Goal: Information Seeking & Learning: Learn about a topic

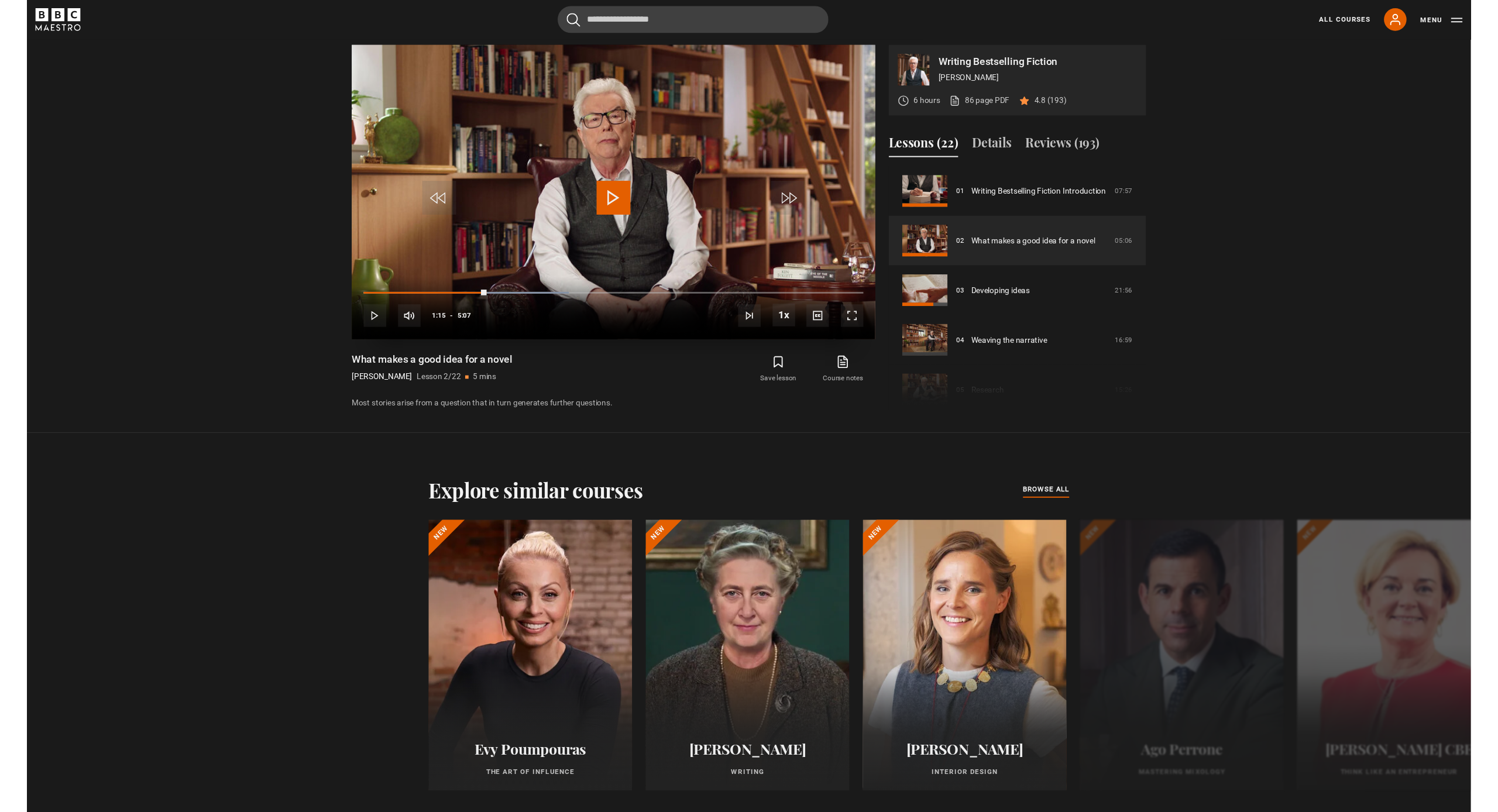
scroll to position [817, 0]
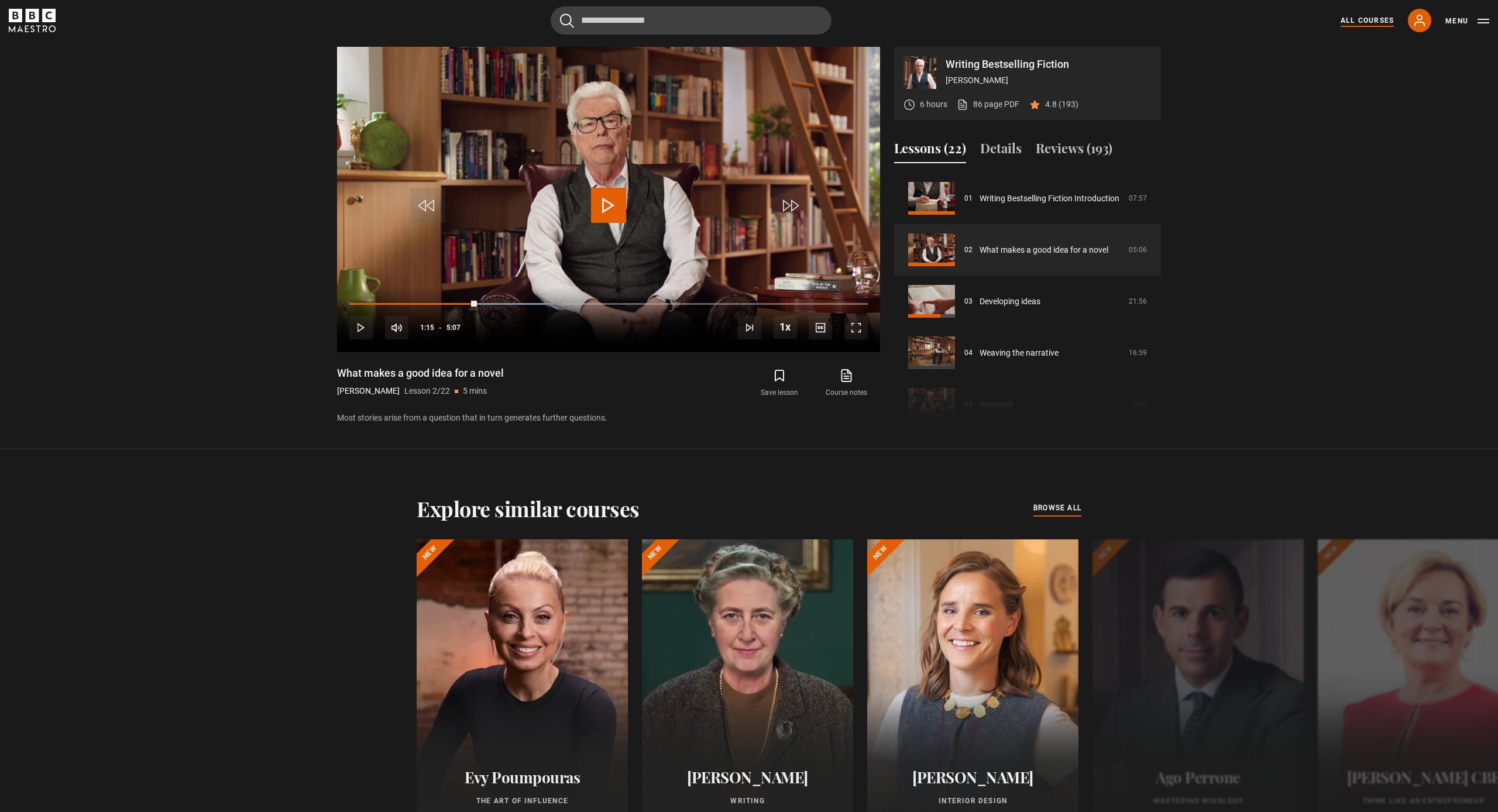
click at [1374, 18] on link "All Courses" at bounding box center [1367, 20] width 53 height 11
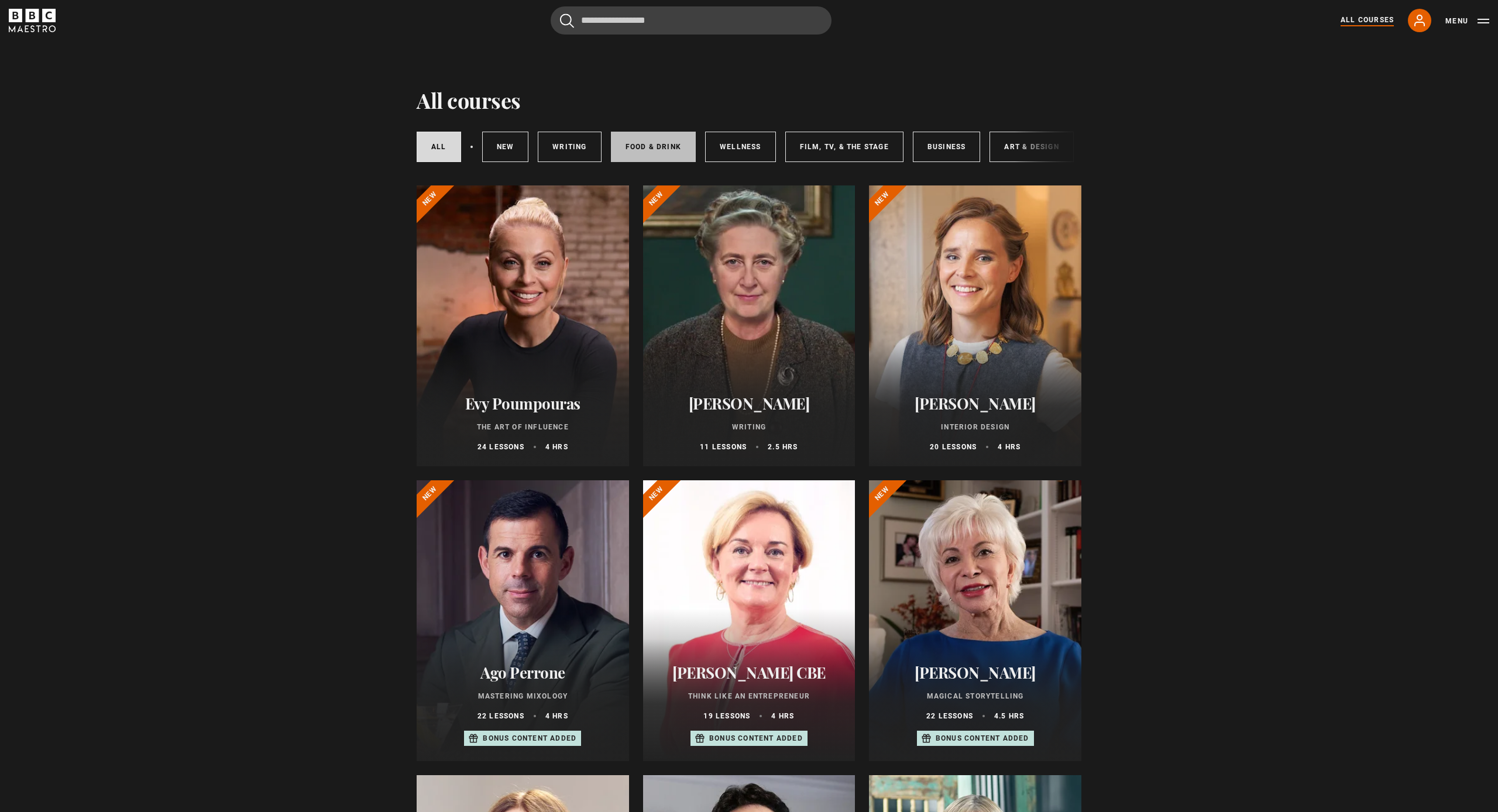
click at [654, 149] on link "Food & Drink" at bounding box center [653, 147] width 85 height 30
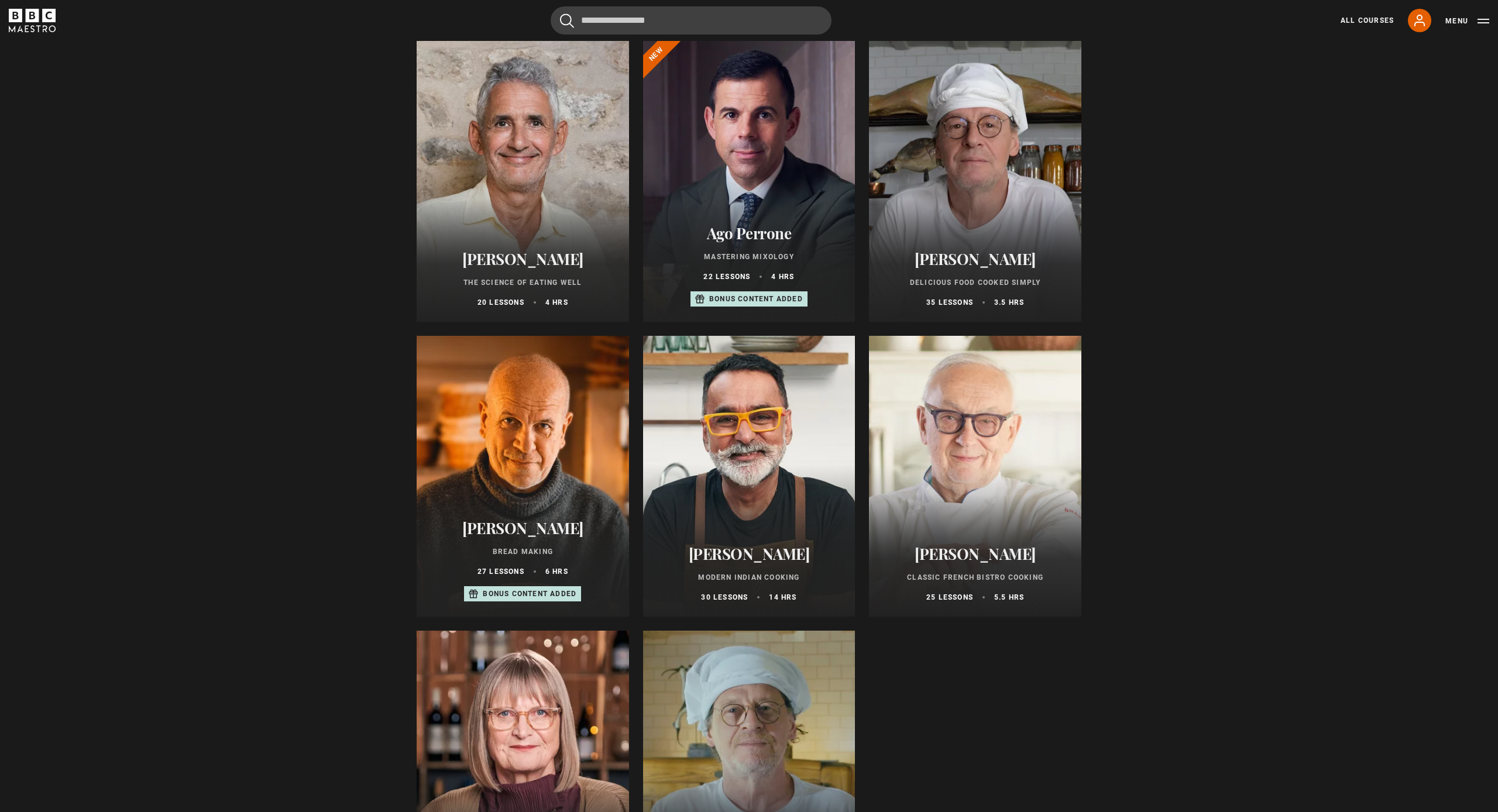
scroll to position [143, 0]
click at [932, 283] on p "Delicious Food Cooked Simply" at bounding box center [975, 284] width 184 height 11
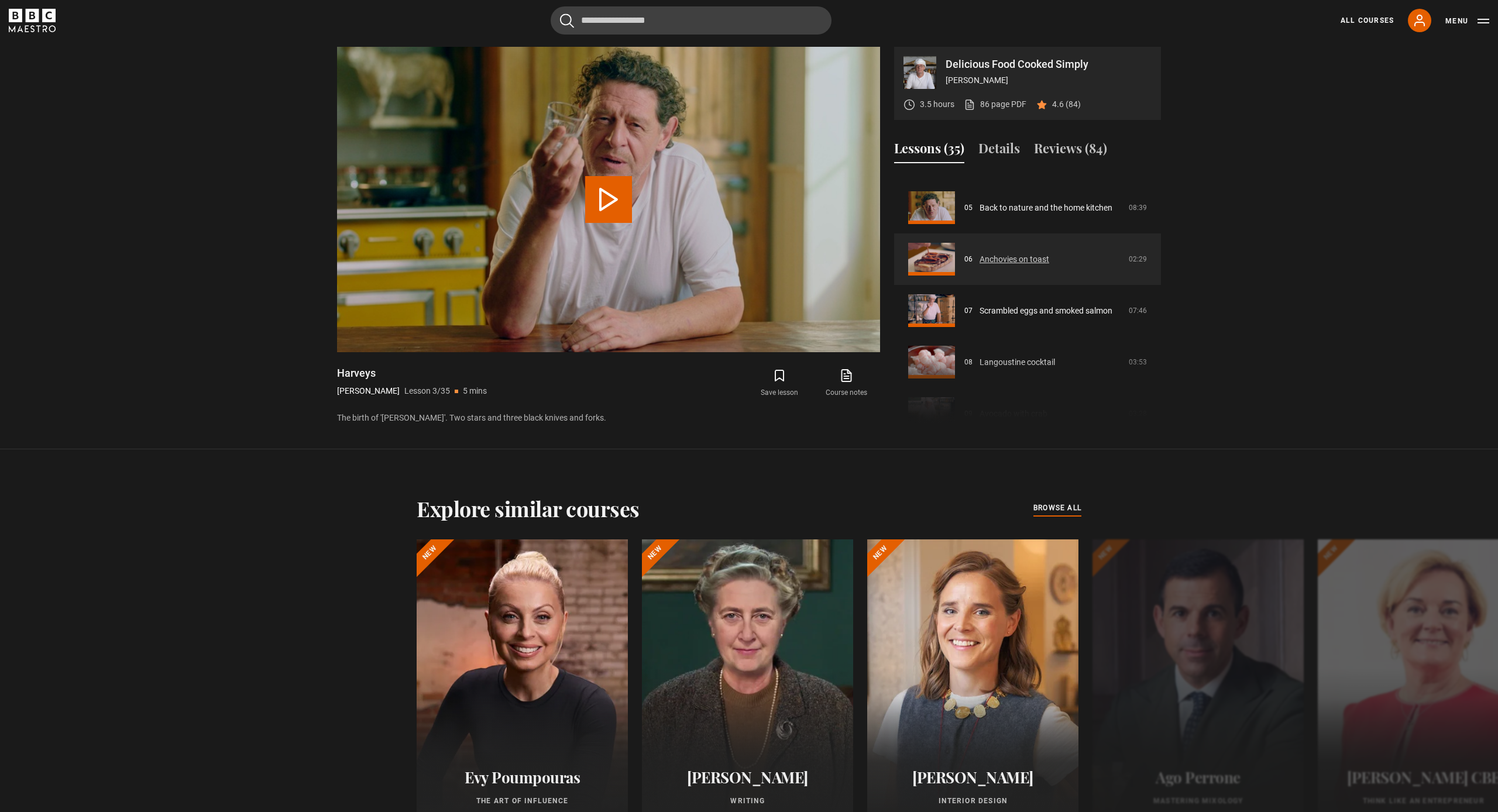
scroll to position [260, 0]
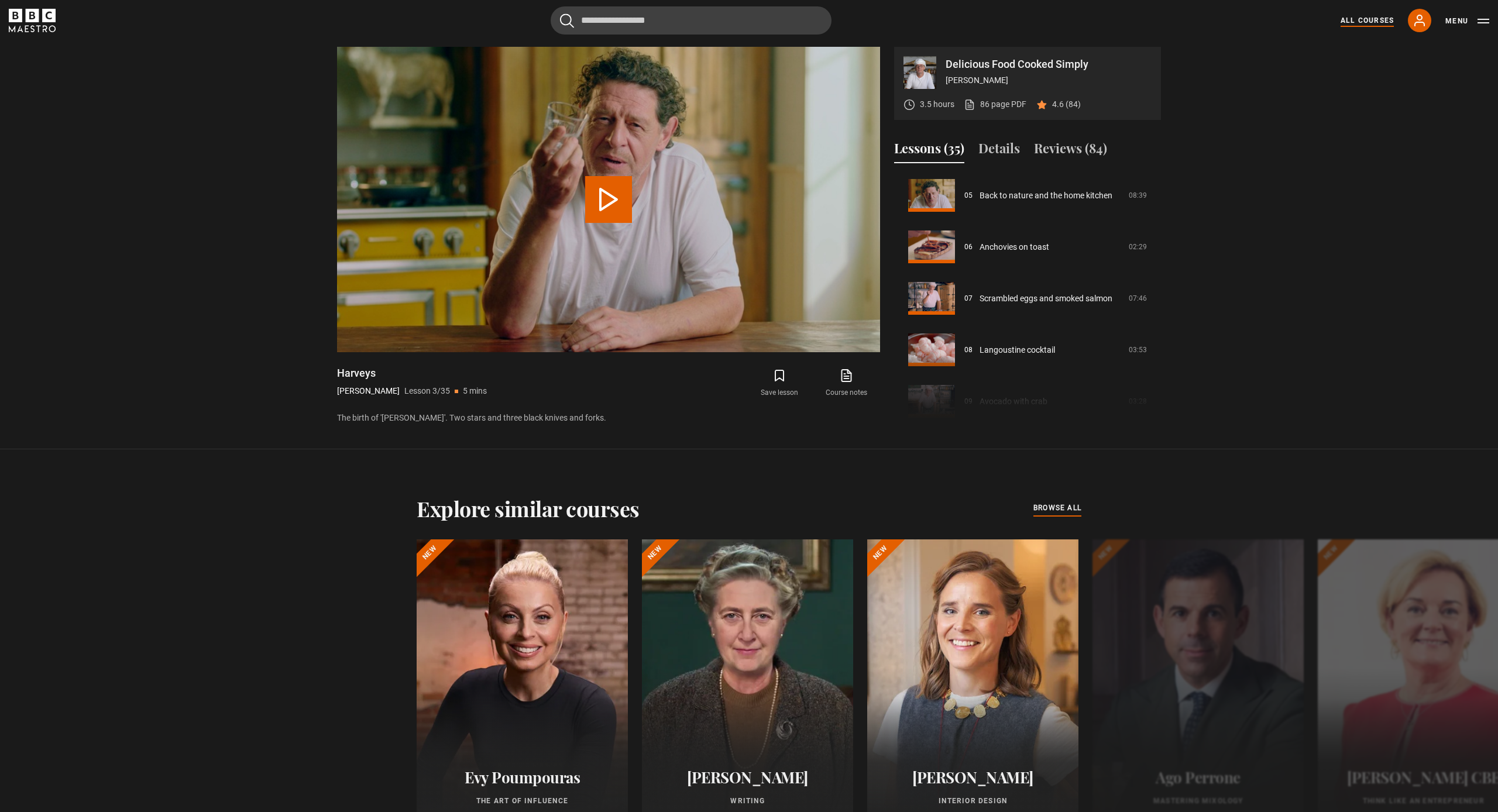
click at [1362, 19] on link "All Courses" at bounding box center [1367, 20] width 53 height 11
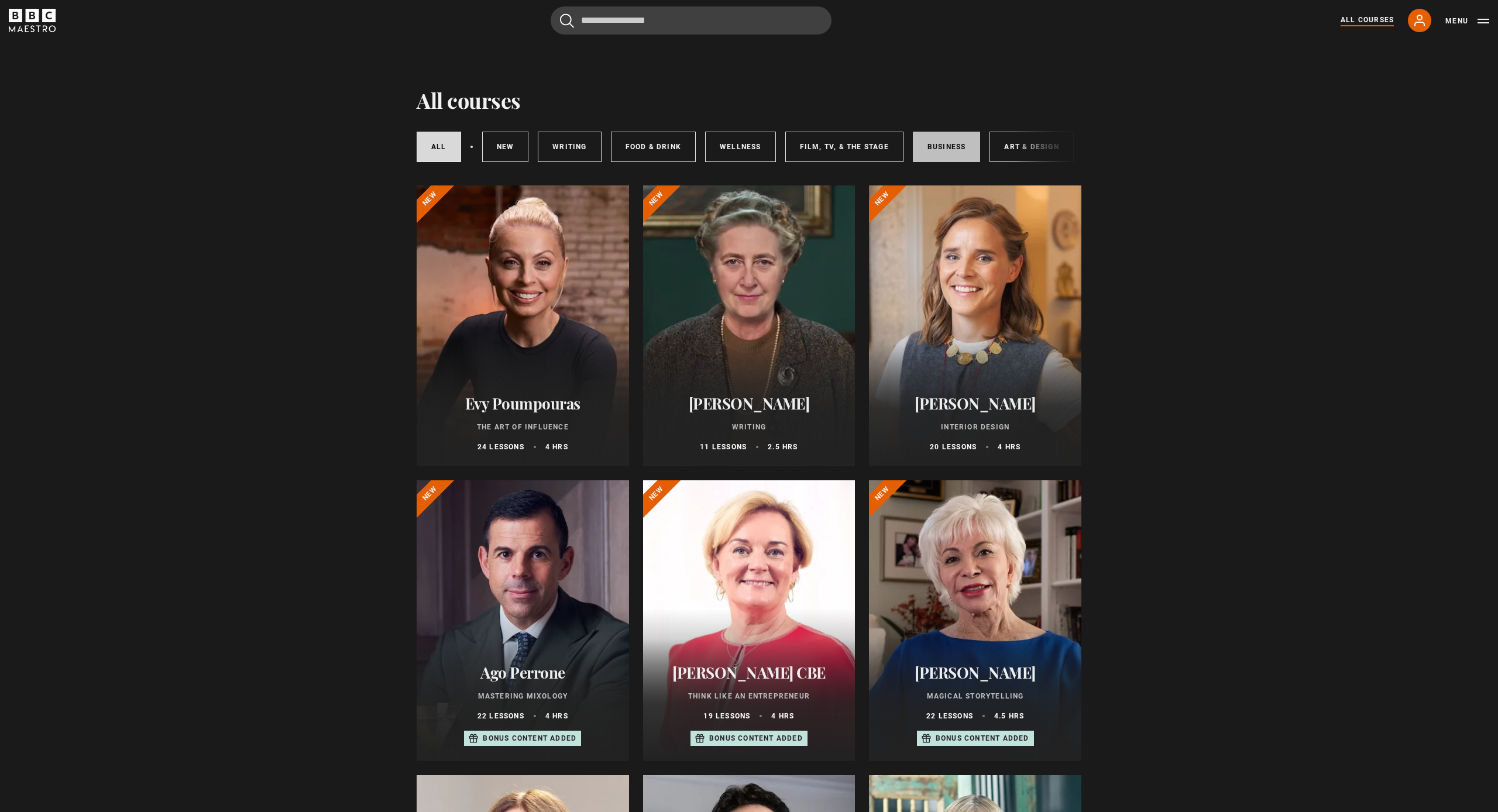
click at [942, 146] on link "Business" at bounding box center [947, 147] width 68 height 30
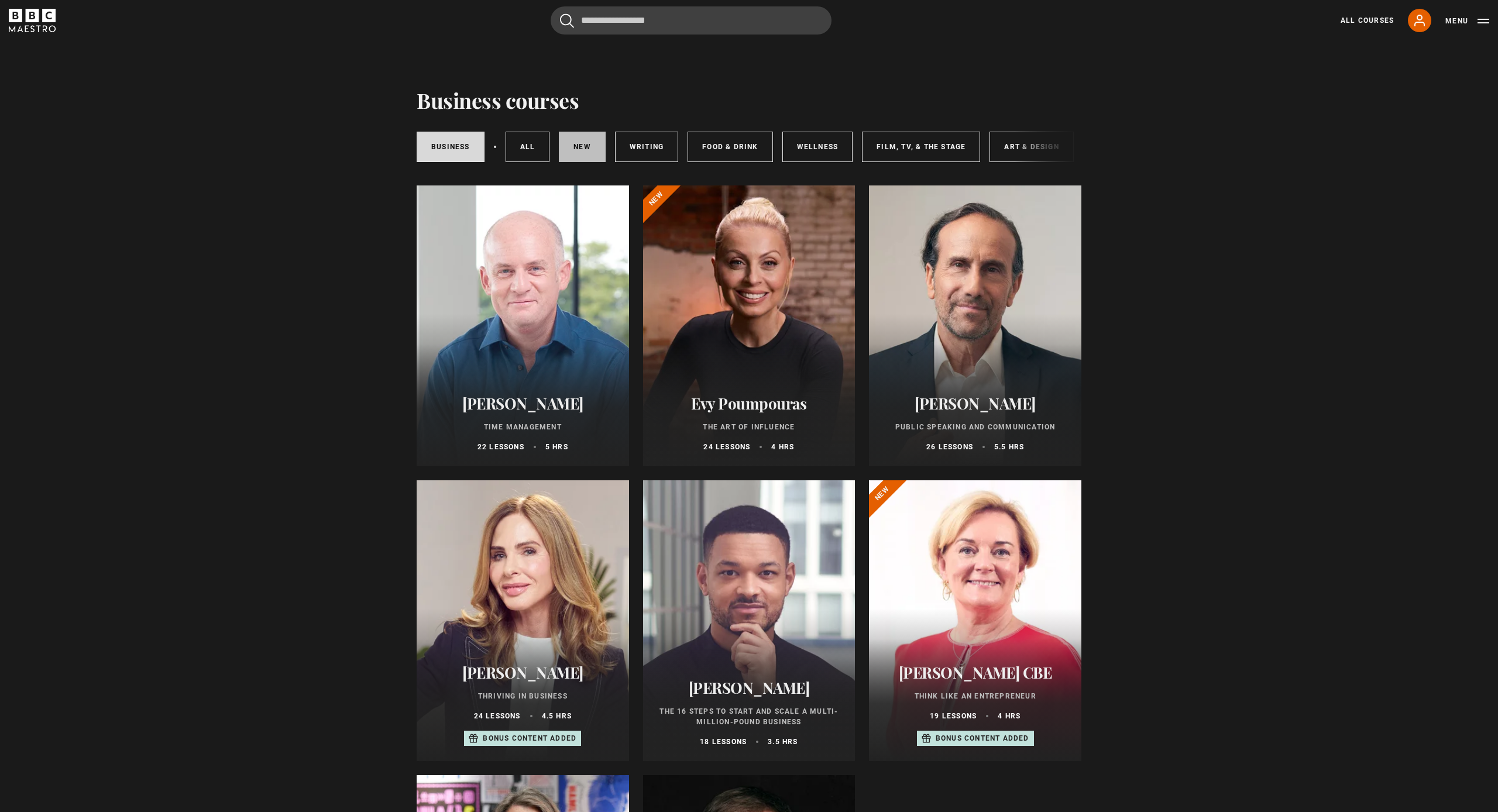
click at [580, 145] on link "New courses" at bounding box center [582, 147] width 47 height 30
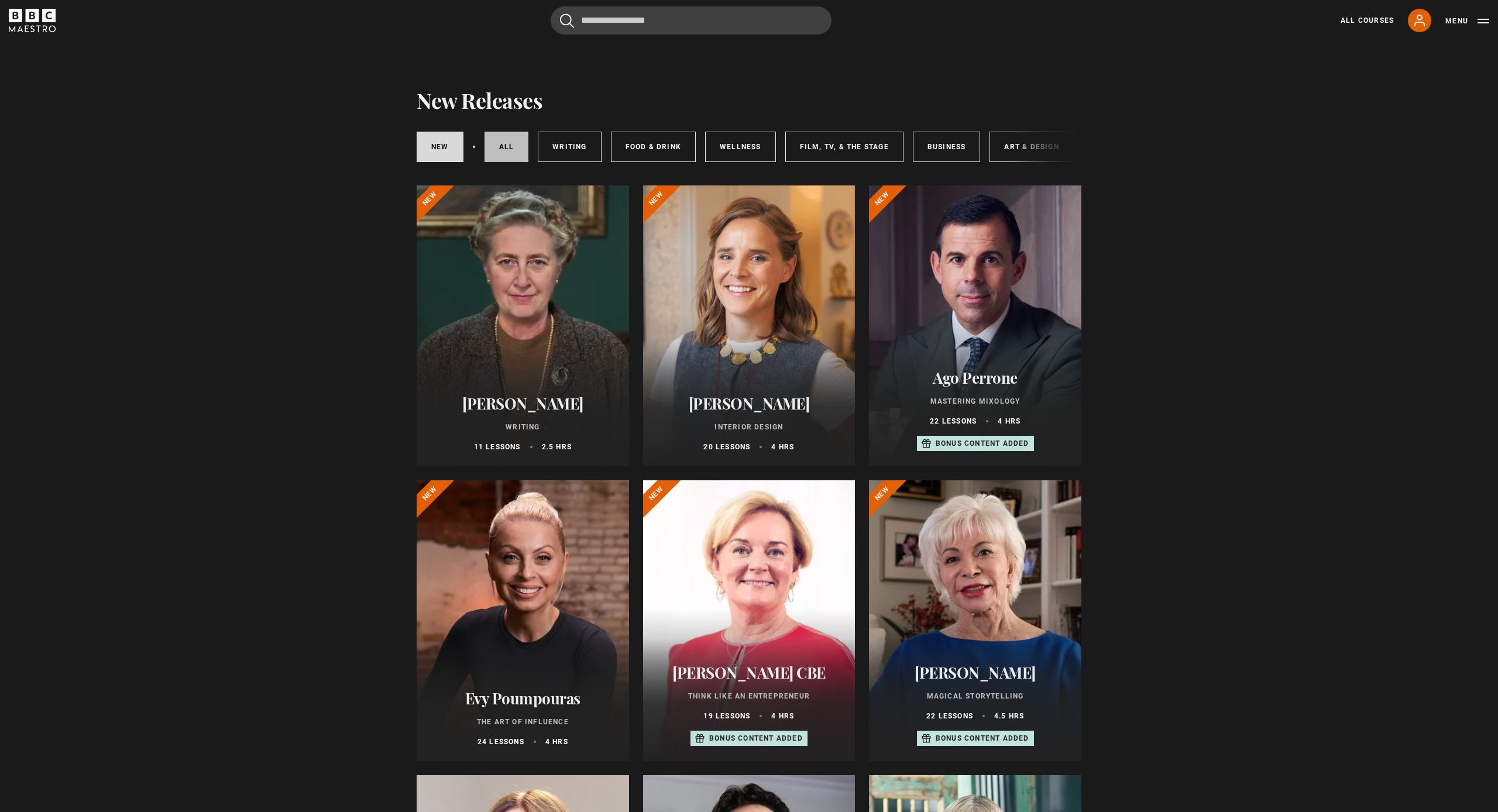
click at [505, 151] on link "All courses" at bounding box center [507, 147] width 44 height 30
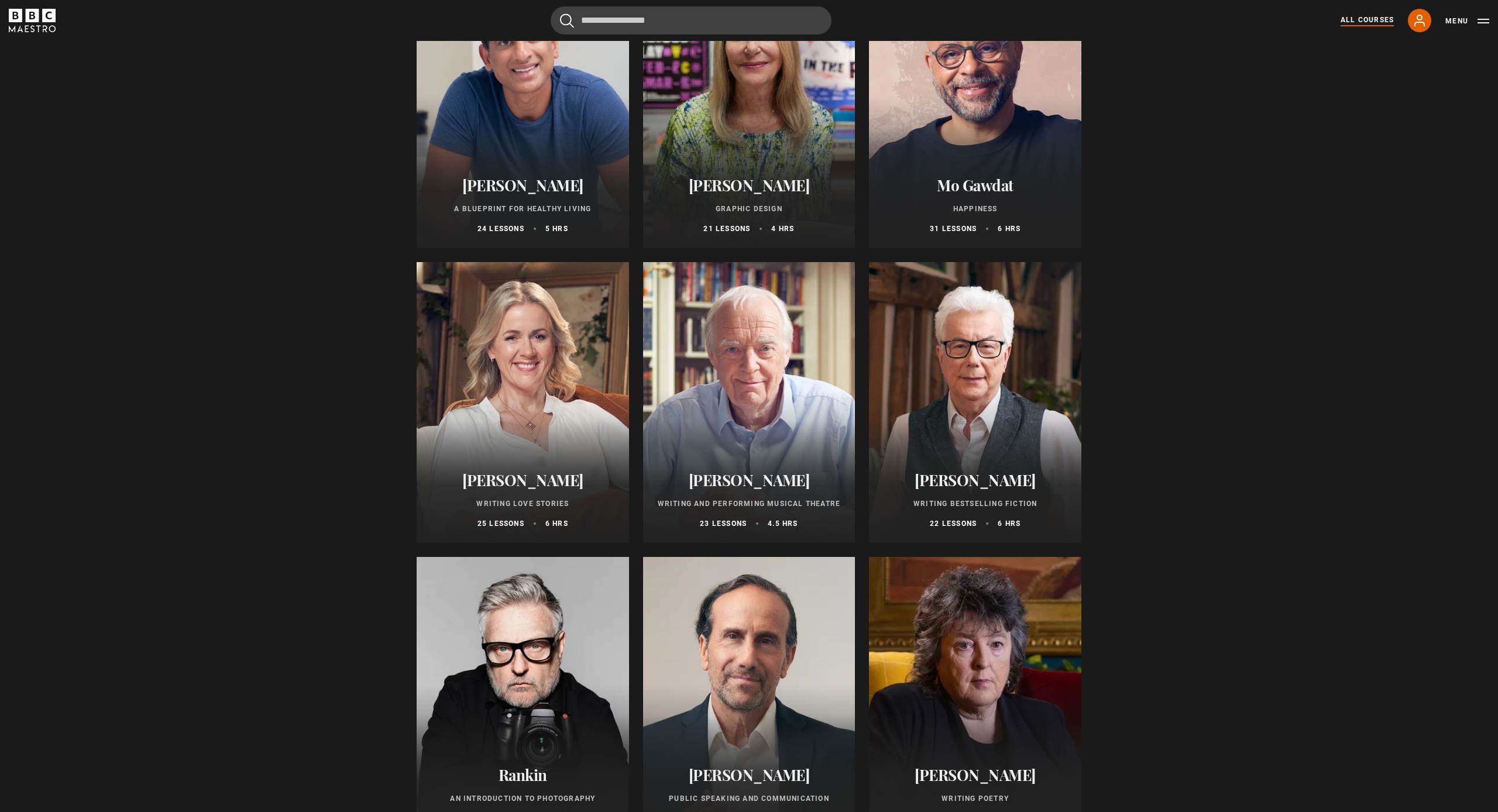
scroll to position [1987, 0]
click at [952, 379] on div at bounding box center [975, 402] width 212 height 280
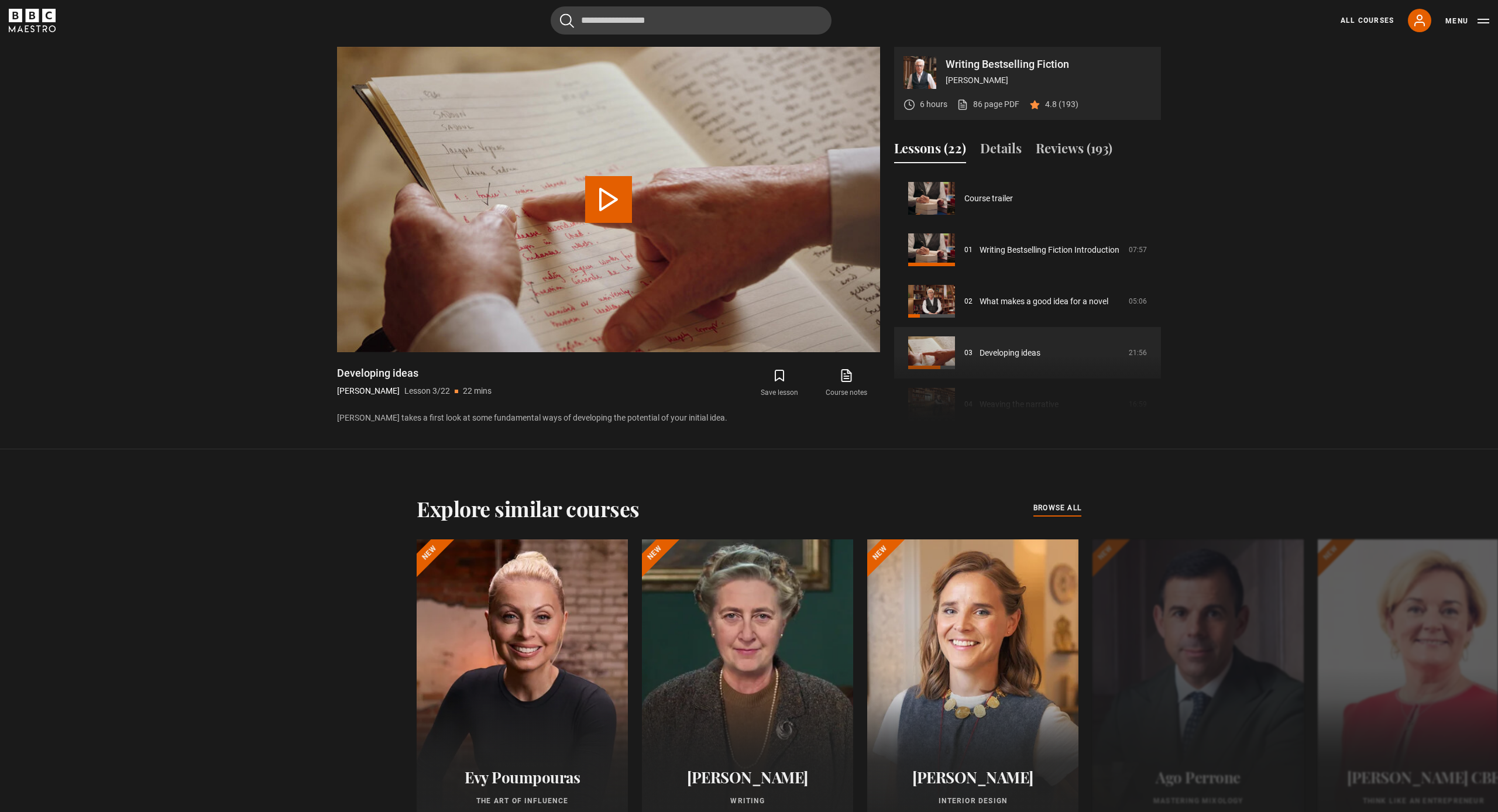
scroll to position [103, 0]
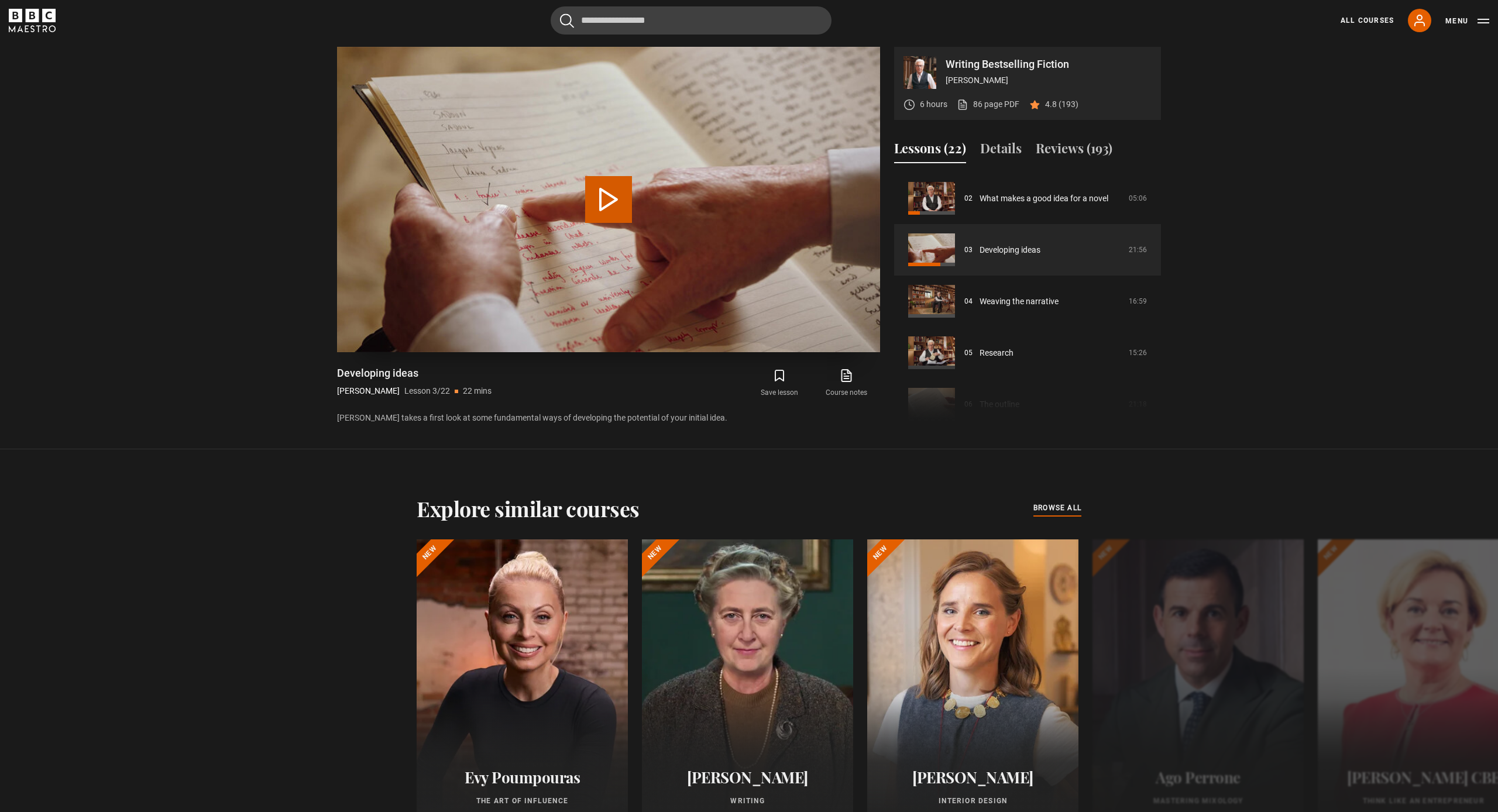
click at [602, 199] on button "Play Lesson Developing ideas" at bounding box center [608, 199] width 47 height 47
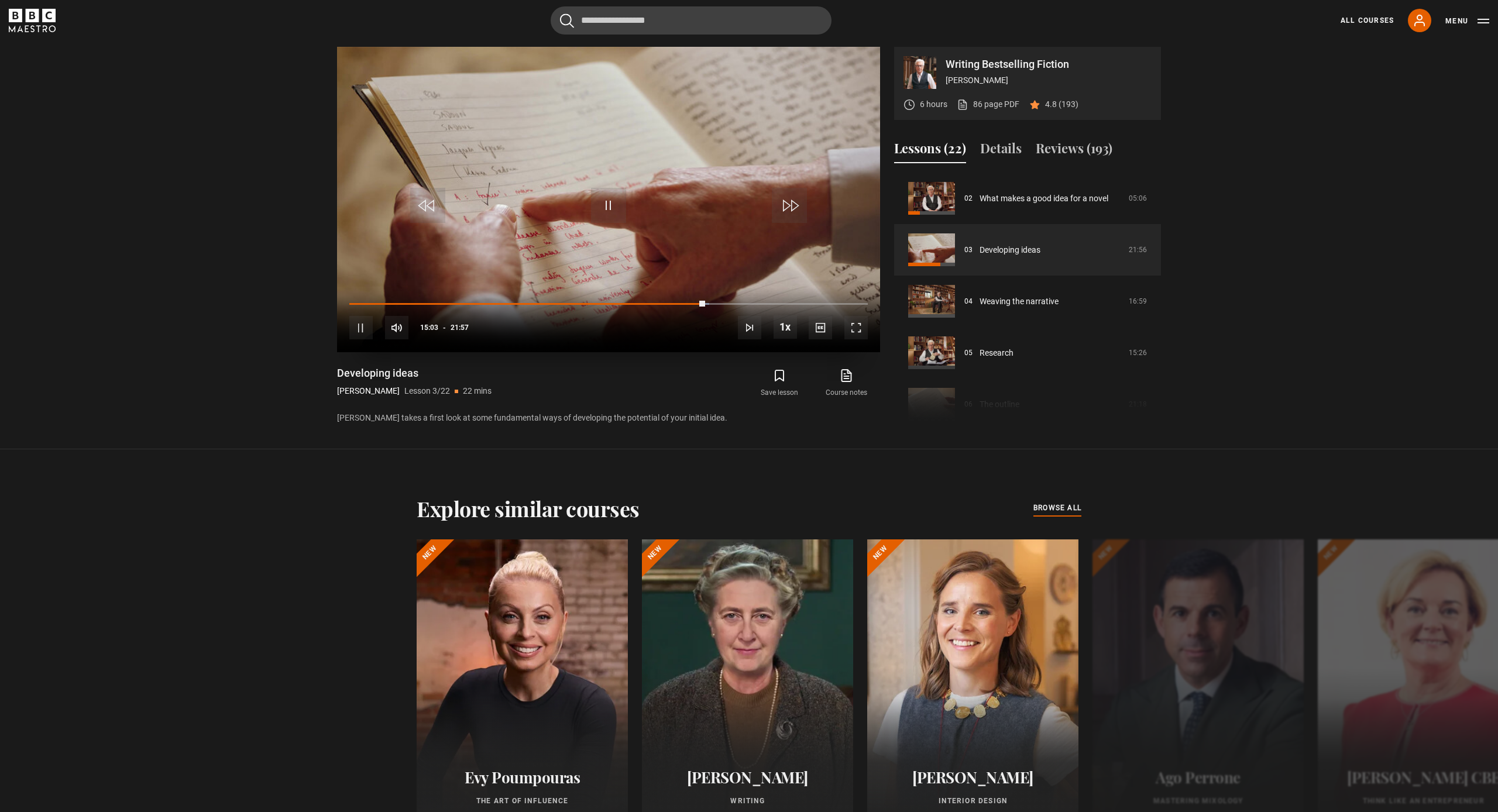
click at [854, 331] on span "Video Player" at bounding box center [856, 327] width 23 height 23
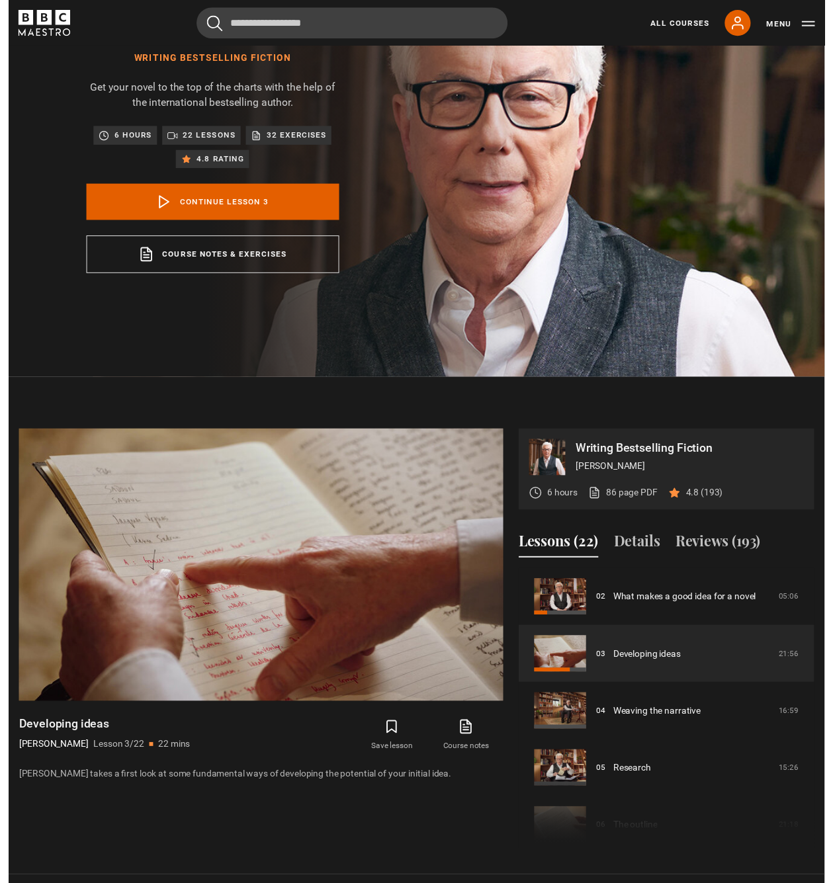
scroll to position [149, 0]
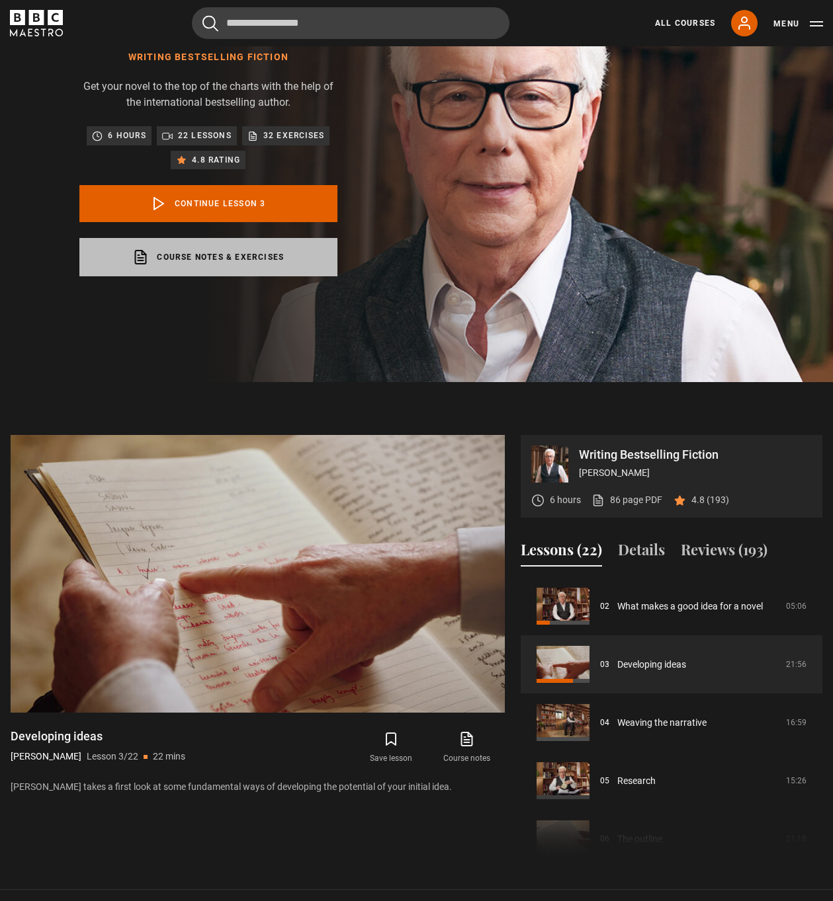
click at [192, 255] on link "Course notes & exercises opens in a new tab" at bounding box center [208, 257] width 258 height 38
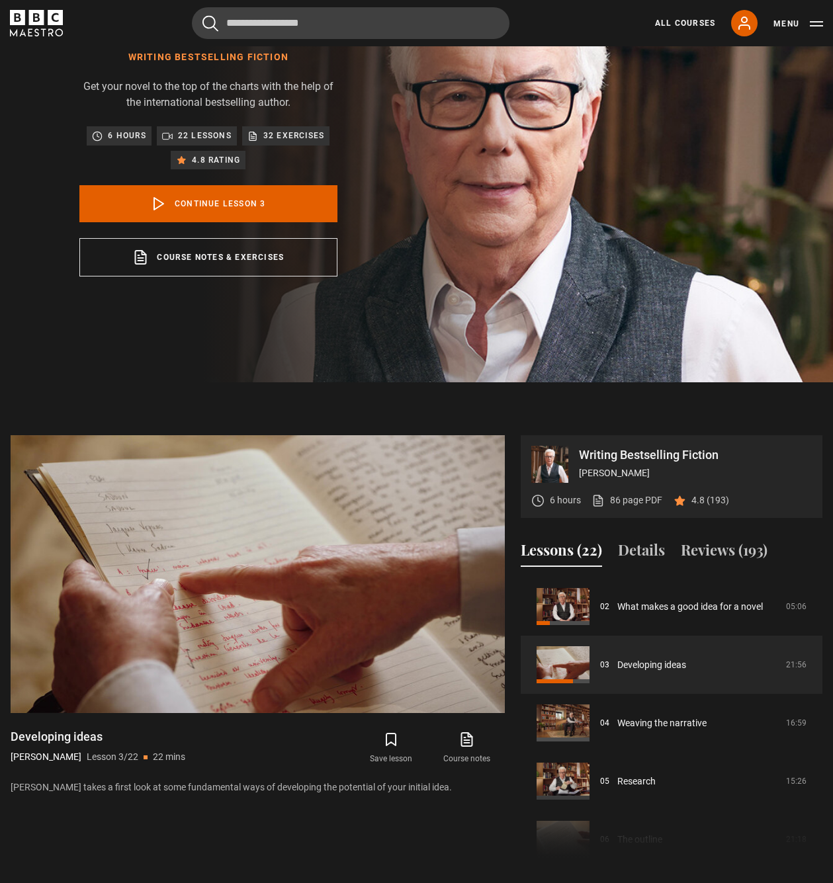
click at [417, 196] on div "Ken Follett Writing Bestselling Fiction Get your novel to the top of the charts…" at bounding box center [208, 139] width 417 height 485
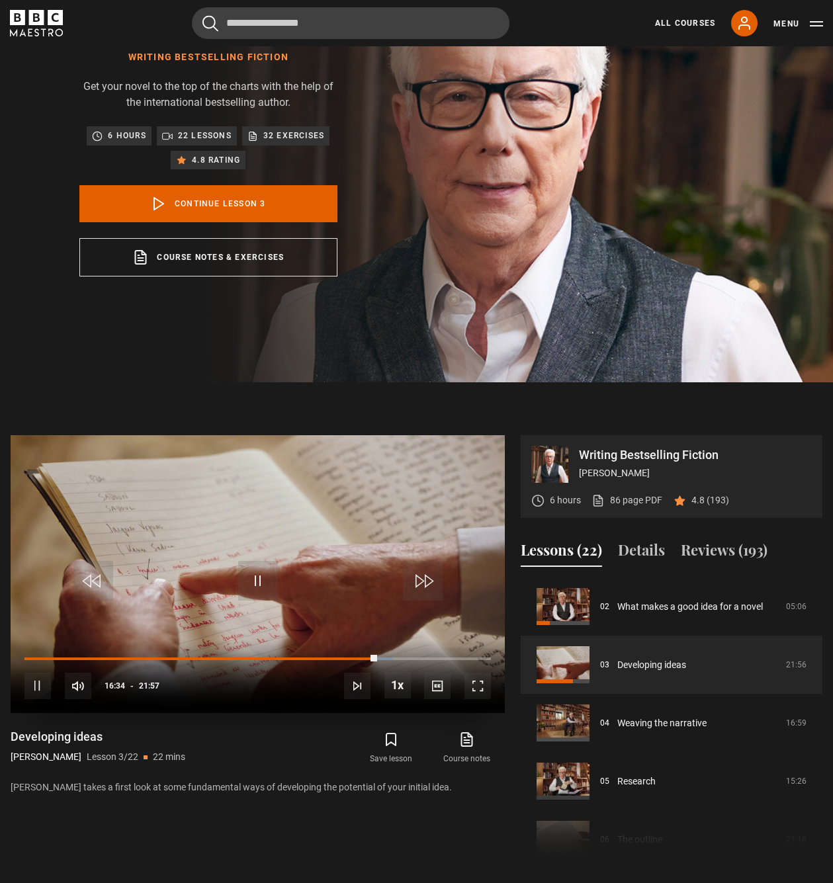
click at [38, 686] on span "Video Player" at bounding box center [37, 686] width 26 height 26
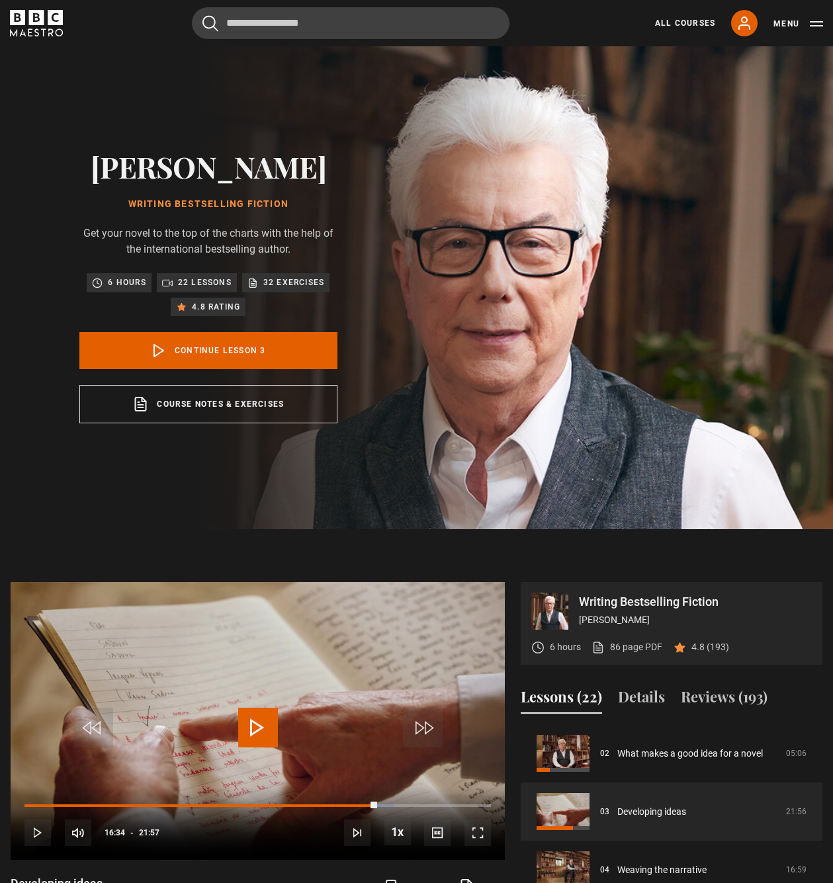
scroll to position [3, 0]
click at [253, 727] on span "Video Player" at bounding box center [258, 727] width 40 height 40
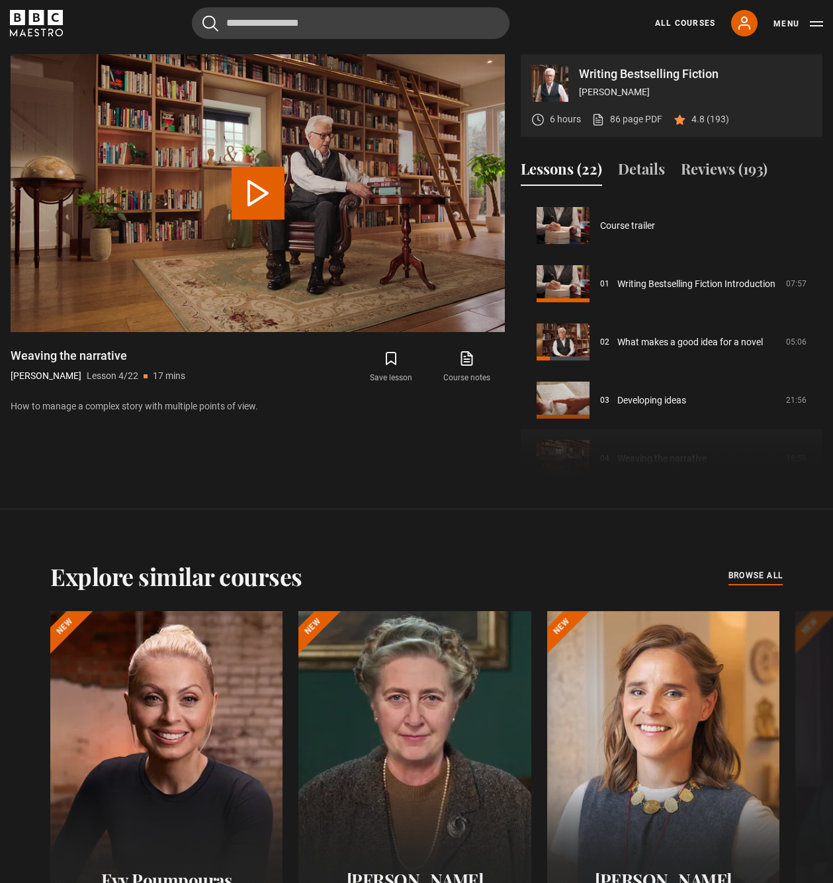
scroll to position [175, 0]
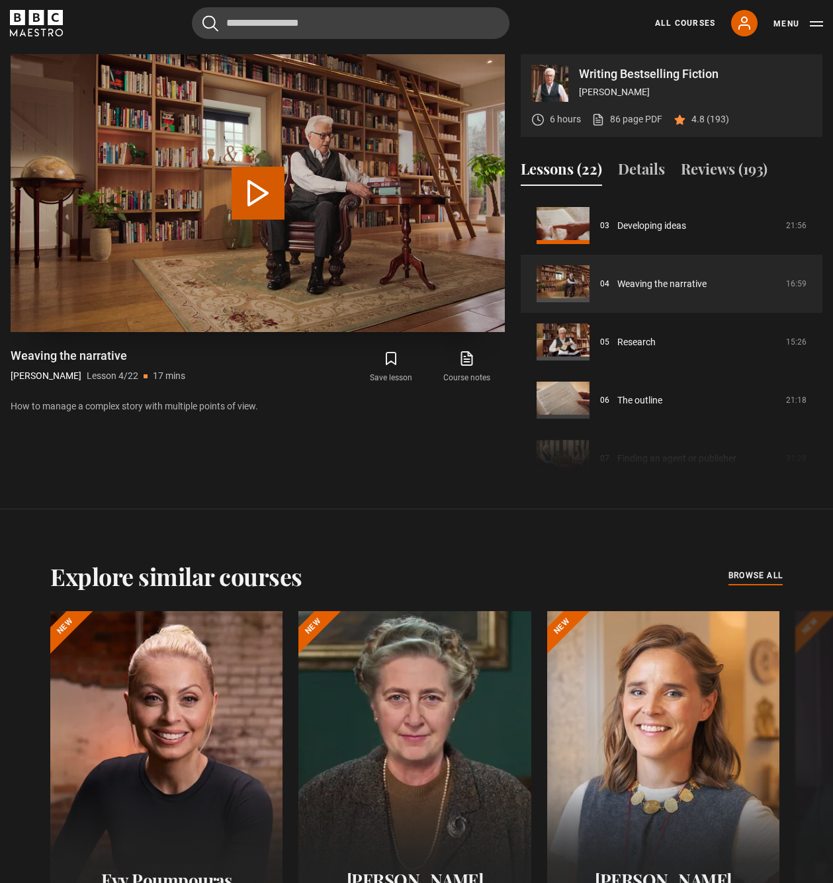
click at [247, 198] on button "Play Lesson Weaving the narrative" at bounding box center [257, 193] width 53 height 53
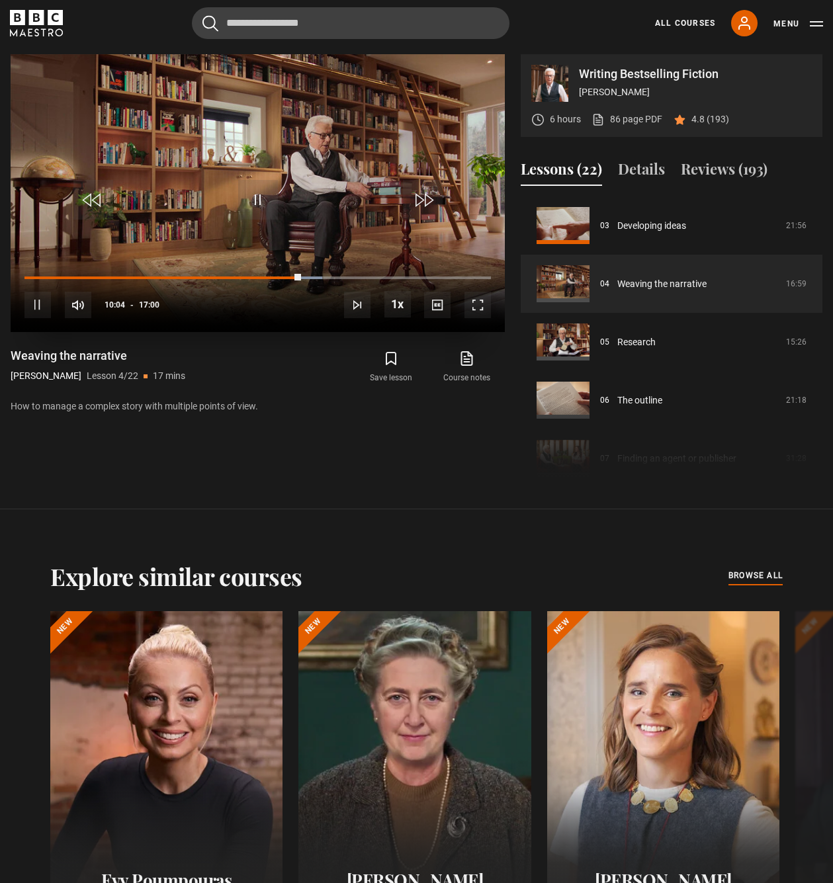
click at [93, 273] on div "10s Skip Back 10 seconds Pause 10s Skip Forward 10 seconds Loaded : 63.78% 02:3…" at bounding box center [258, 295] width 494 height 73
click at [90, 278] on div "10s Skip Back 10 seconds Pause 10s Skip Forward 10 seconds Loaded : 64.26% 02:3…" at bounding box center [258, 295] width 494 height 73
click at [89, 276] on div "02:21" at bounding box center [90, 278] width 2 height 4
